Goal: Transaction & Acquisition: Purchase product/service

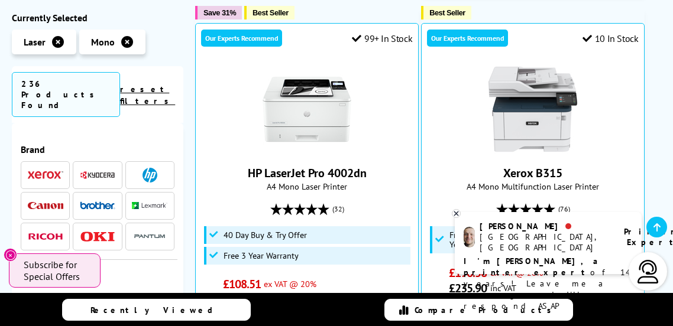
scroll to position [1016, 0]
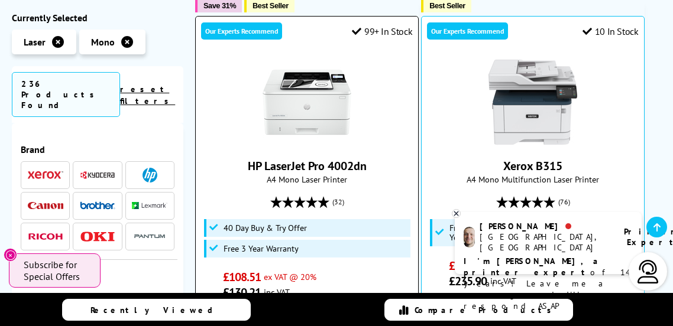
click at [311, 58] on img at bounding box center [307, 102] width 89 height 89
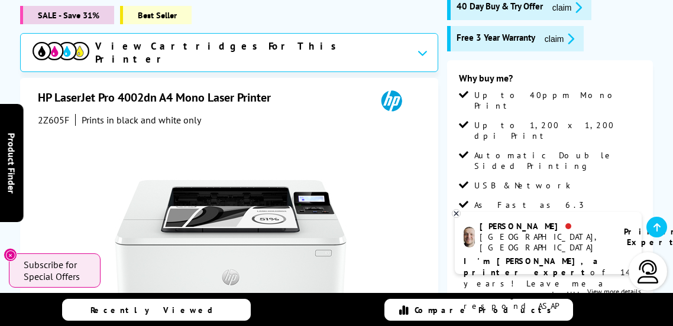
scroll to position [242, 0]
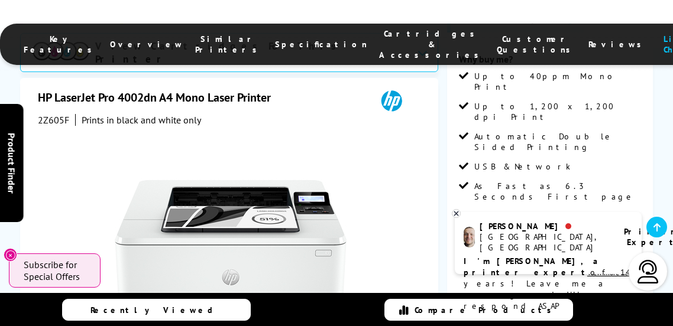
drag, startPoint x: 672, startPoint y: 9, endPoint x: 672, endPoint y: 22, distance: 13.0
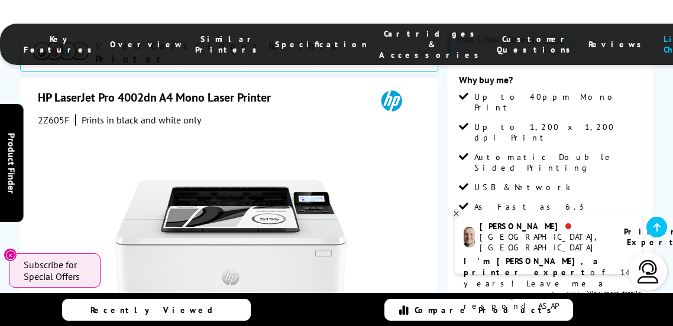
scroll to position [185, 0]
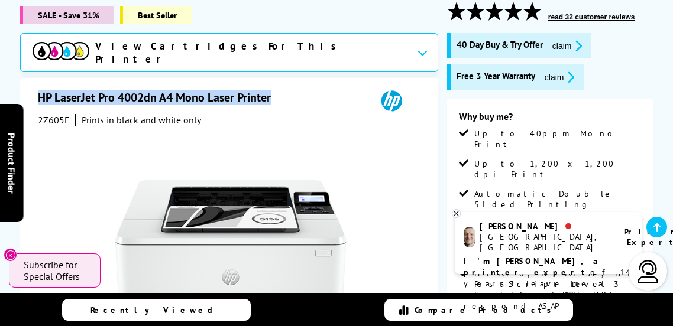
drag, startPoint x: 30, startPoint y: 79, endPoint x: 332, endPoint y: 90, distance: 302.5
click at [271, 90] on h1 "HP LaserJet Pro 4002dn A4 Mono Laser Printer" at bounding box center [160, 97] width 245 height 15
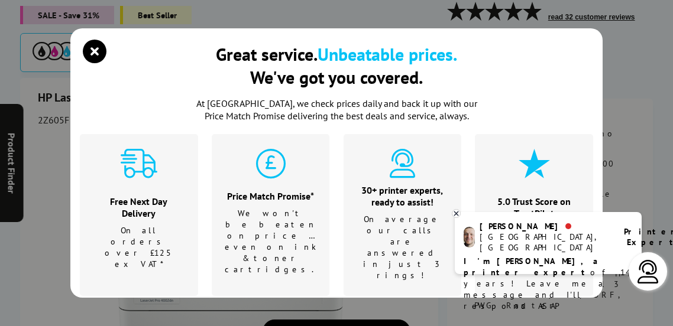
click at [271, 86] on div "Great service. Unbeatable prices. We've got you covered." at bounding box center [336, 66] width 241 height 46
click at [92, 48] on icon "close modal" at bounding box center [95, 52] width 24 height 24
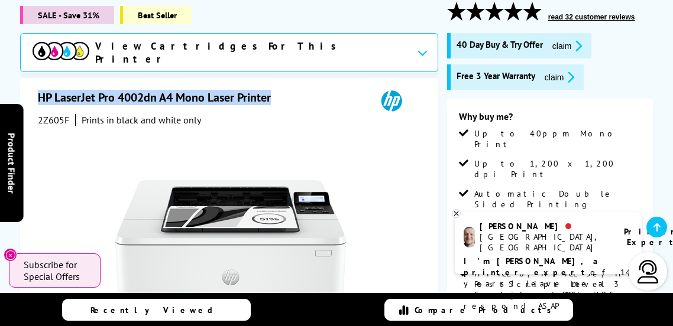
drag, startPoint x: 36, startPoint y: 82, endPoint x: 313, endPoint y: 98, distance: 277.9
click at [247, 90] on h1 "HP LaserJet Pro 4002dn A4 Mono Laser Printer" at bounding box center [160, 97] width 245 height 15
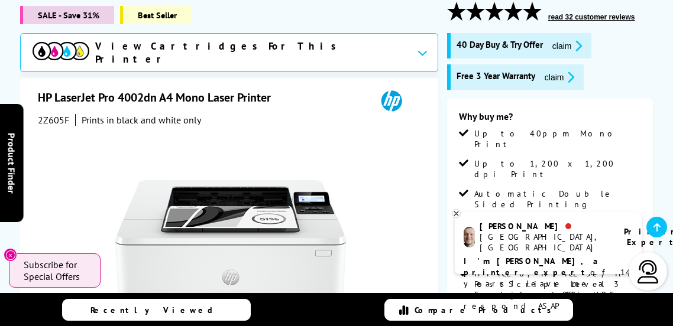
click at [247, 90] on h1 "HP LaserJet Pro 4002dn A4 Mono Laser Printer" at bounding box center [160, 97] width 245 height 15
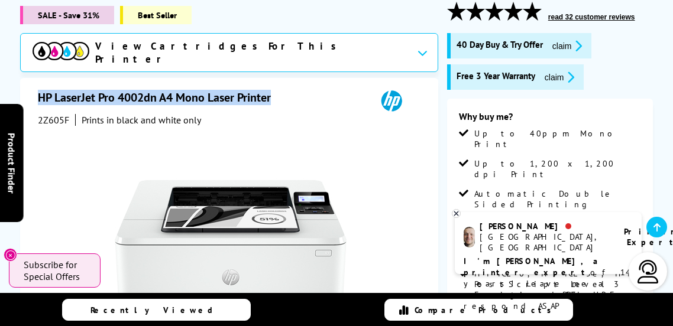
drag, startPoint x: 35, startPoint y: 86, endPoint x: 293, endPoint y: 84, distance: 257.9
click at [43, 90] on h1 "HP LaserJet Pro 4002dn A4 Mono Laser Printer" at bounding box center [160, 97] width 245 height 15
click at [290, 90] on div "HP LaserJet Pro 4002dn A4 Mono Laser Printer" at bounding box center [231, 102] width 386 height 24
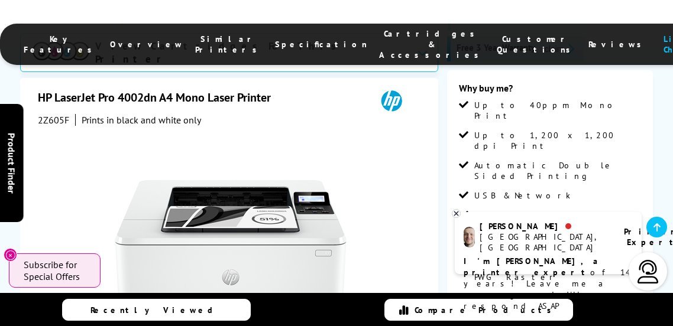
scroll to position [222, 0]
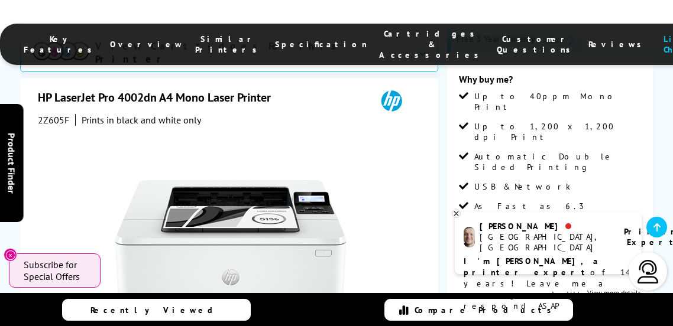
click at [457, 212] on icon at bounding box center [456, 213] width 8 height 9
